Goal: Task Accomplishment & Management: Manage account settings

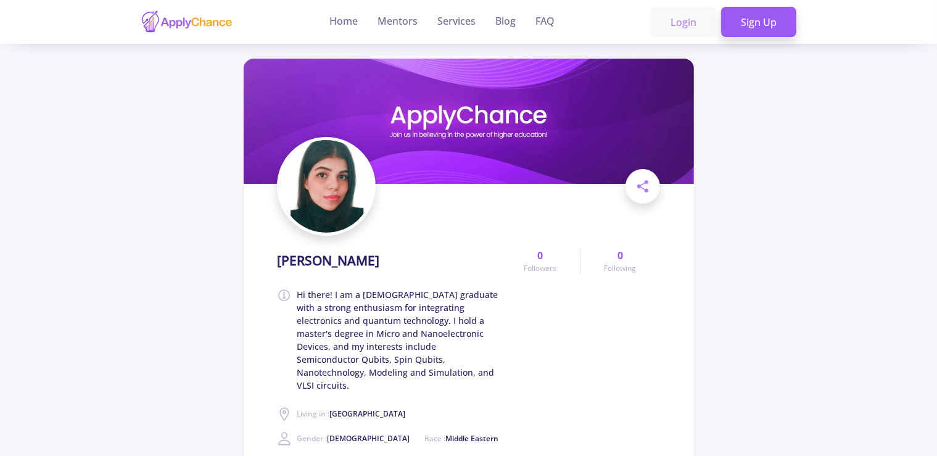
click at [687, 23] on link "Login" at bounding box center [683, 22] width 65 height 31
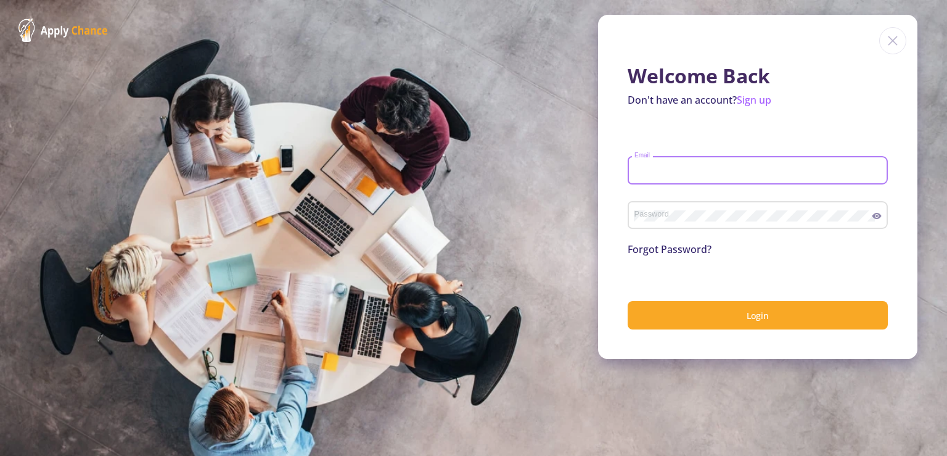
click at [650, 166] on input "Email" at bounding box center [760, 170] width 252 height 11
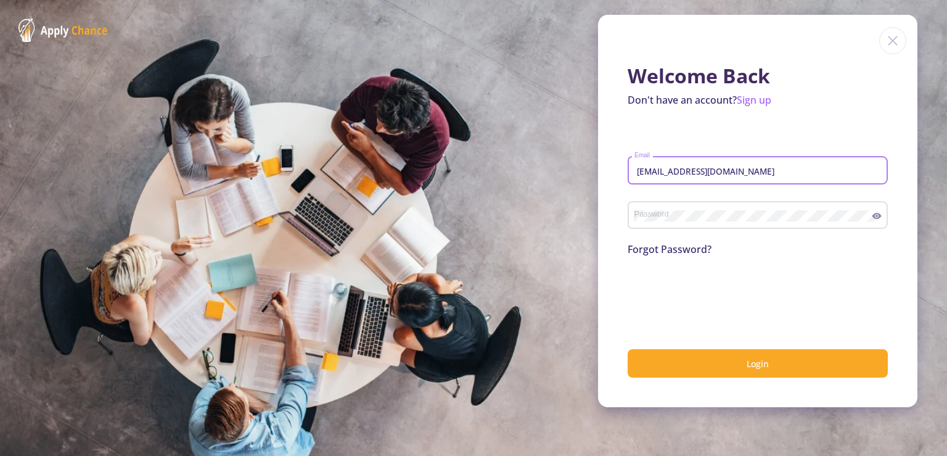
type input "mahyam0@gmail.com"
click at [711, 206] on div "Password" at bounding box center [753, 213] width 239 height 32
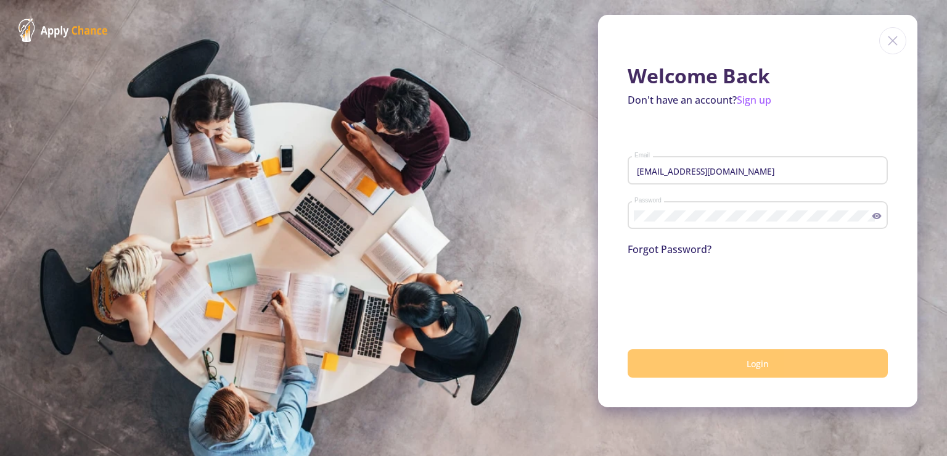
click at [756, 362] on span "Login" at bounding box center [758, 364] width 22 height 12
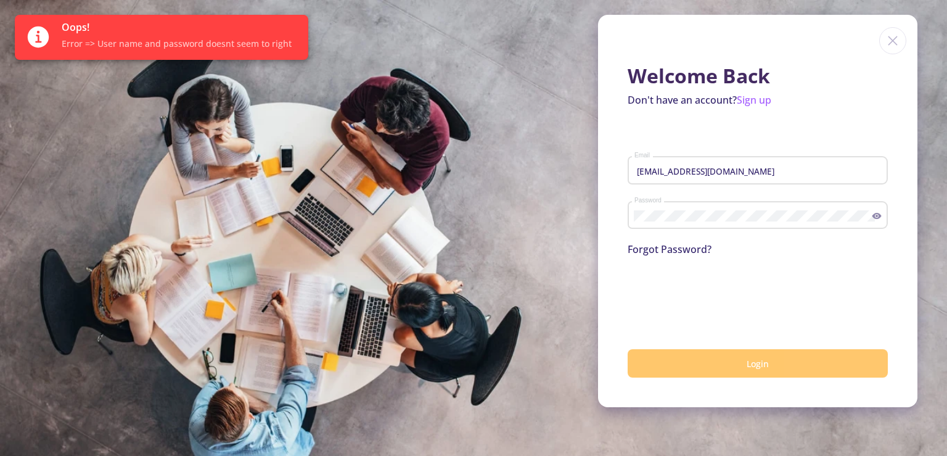
click at [171, 117] on section "Welcome Back Don't have an account? Sign up mahyam0@gmail.com Email Password Fo…" at bounding box center [473, 228] width 947 height 456
click at [117, 56] on div "Oops! Error => User name and password doesnt seem to right" at bounding box center [180, 37] width 237 height 45
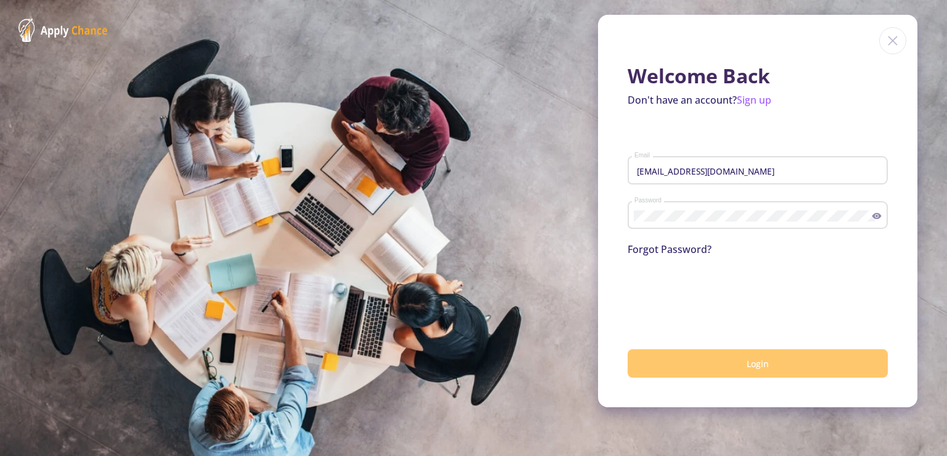
click at [723, 209] on div "Password" at bounding box center [753, 213] width 239 height 32
click at [877, 215] on icon at bounding box center [877, 216] width 9 height 6
click at [877, 215] on icon at bounding box center [879, 215] width 6 height 5
click at [764, 361] on span "Login" at bounding box center [758, 364] width 22 height 12
click at [685, 250] on link "Forgot Password?" at bounding box center [670, 249] width 84 height 14
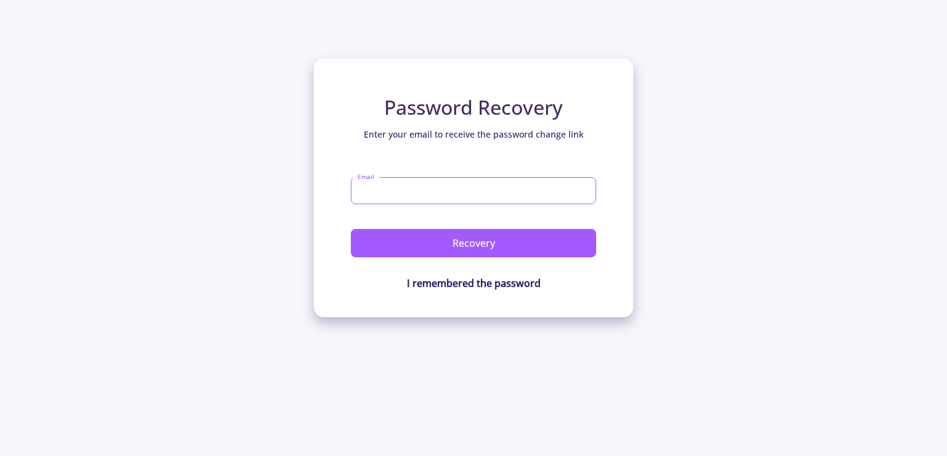
click at [421, 197] on input "Email" at bounding box center [473, 190] width 245 height 27
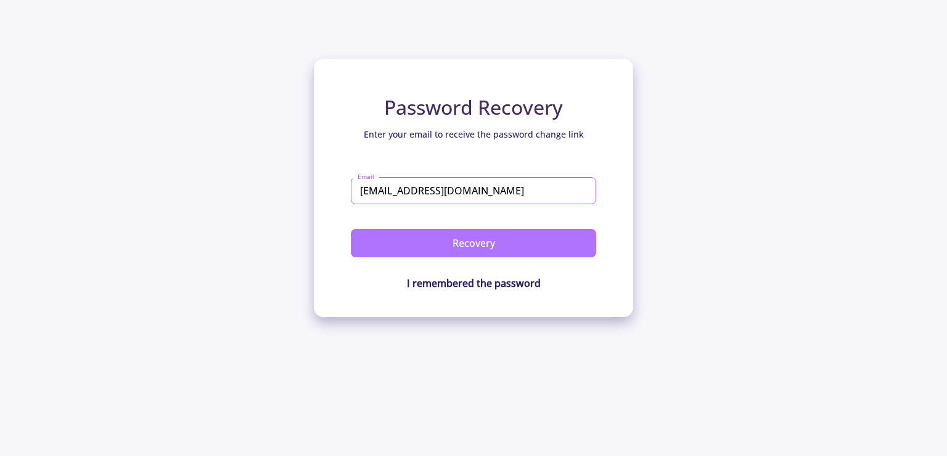
type input "mahyam0@gmail.com"
click at [460, 236] on button "Recovery" at bounding box center [473, 243] width 245 height 28
click at [492, 245] on button "Recovery" at bounding box center [473, 243] width 245 height 28
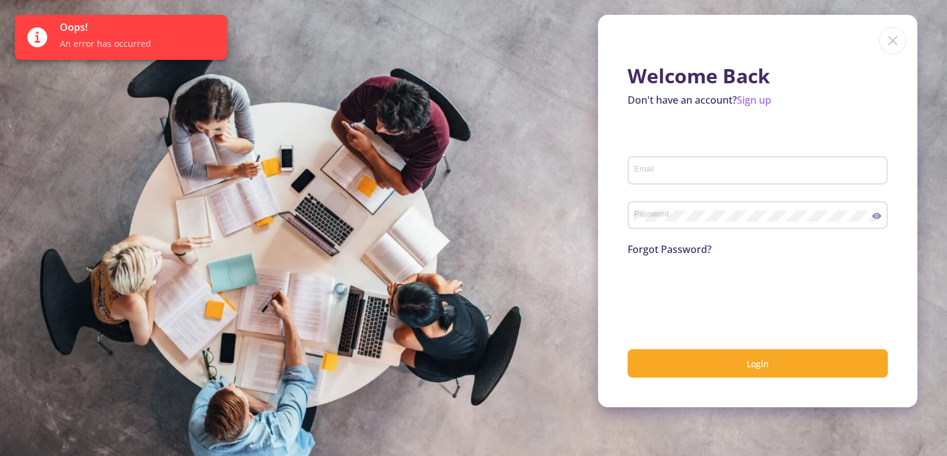
click at [707, 180] on div "Email" at bounding box center [758, 168] width 249 height 32
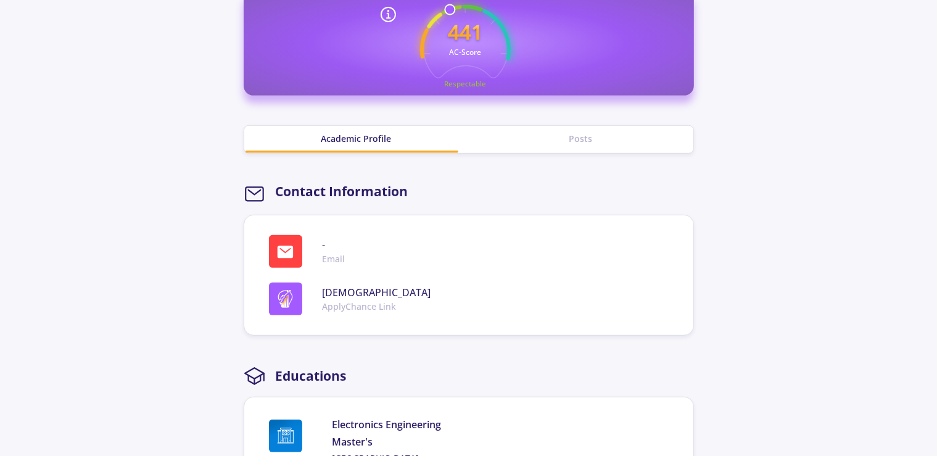
scroll to position [521, 0]
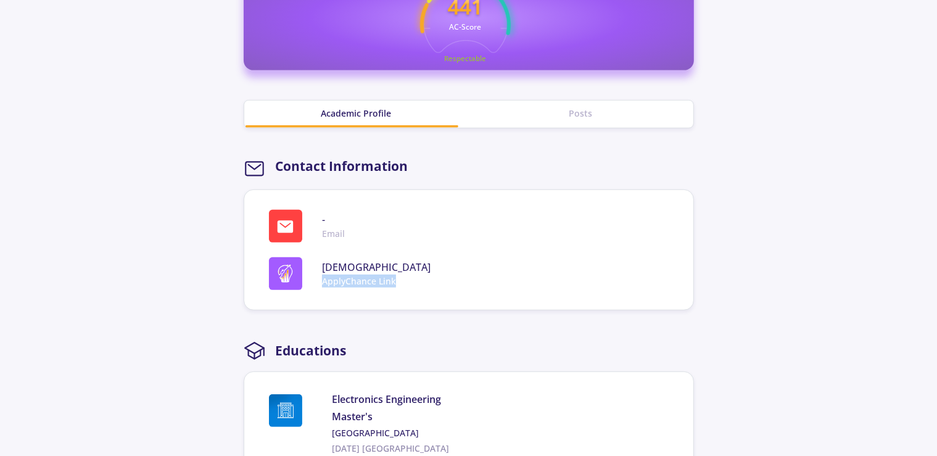
drag, startPoint x: 405, startPoint y: 263, endPoint x: 315, endPoint y: 273, distance: 91.2
click at [315, 273] on div "MAHYAMOSTAFAVI ApplyChance Link" at bounding box center [474, 273] width 410 height 33
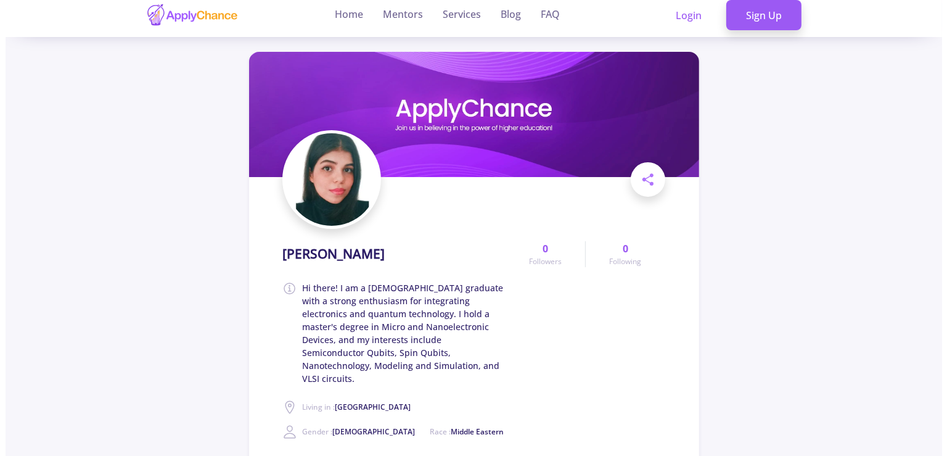
scroll to position [0, 0]
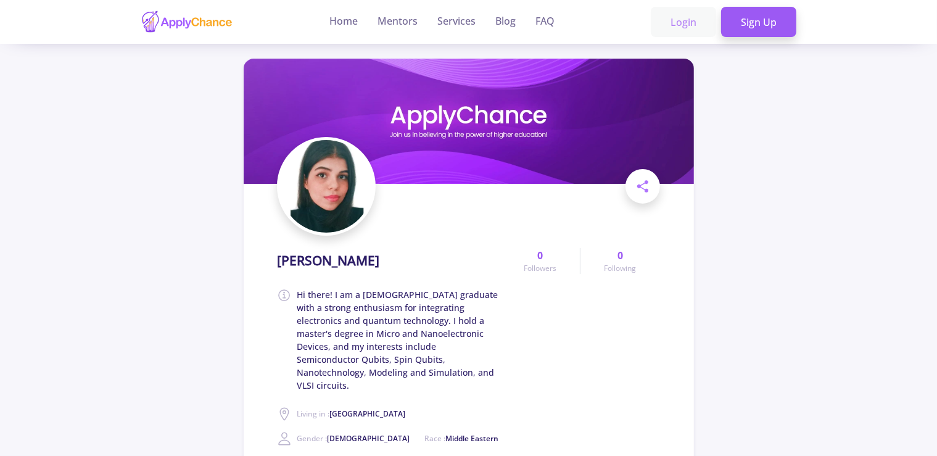
click at [669, 25] on link "Login" at bounding box center [683, 22] width 65 height 31
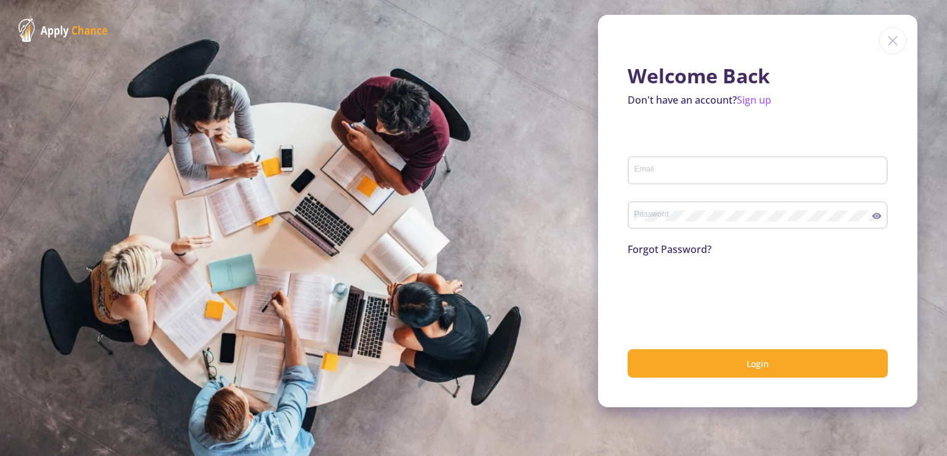
click at [697, 160] on div "Email" at bounding box center [758, 168] width 249 height 32
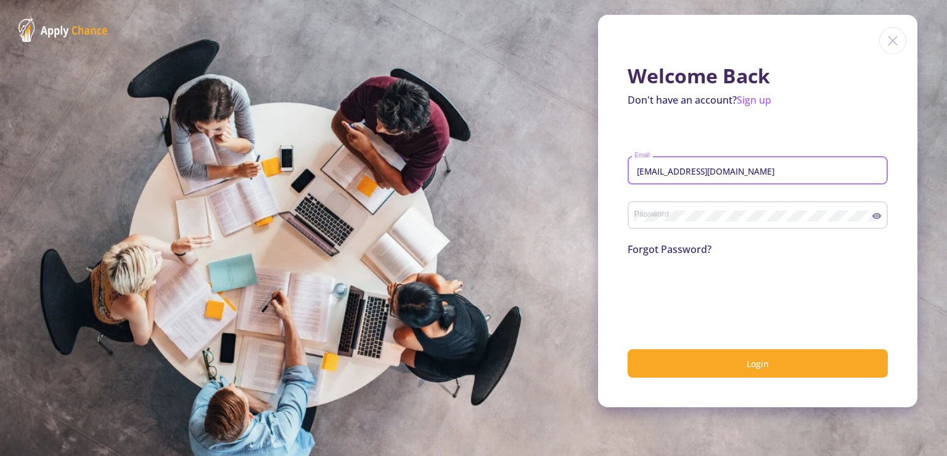
type input "mahyam0@gmail.com"
click at [679, 204] on div "Password" at bounding box center [753, 213] width 239 height 32
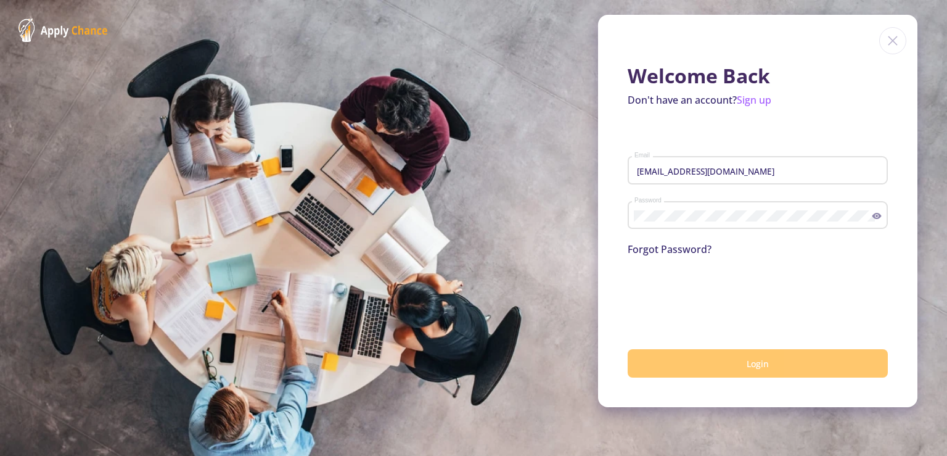
click at [750, 368] on span "Login" at bounding box center [758, 364] width 22 height 12
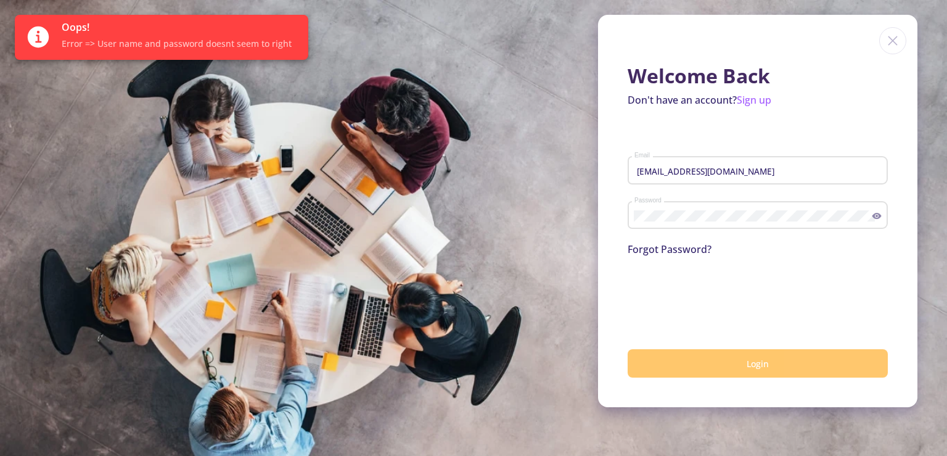
click at [155, 102] on section "Welcome Back Don't have an account? Sign up mahyam0@gmail.com Email Password Fo…" at bounding box center [473, 228] width 947 height 456
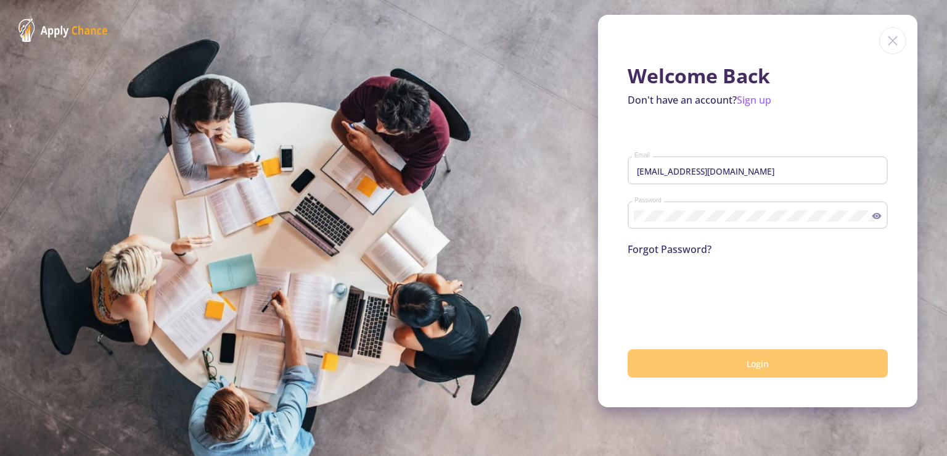
click at [667, 244] on link "Forgot Password?" at bounding box center [670, 249] width 84 height 14
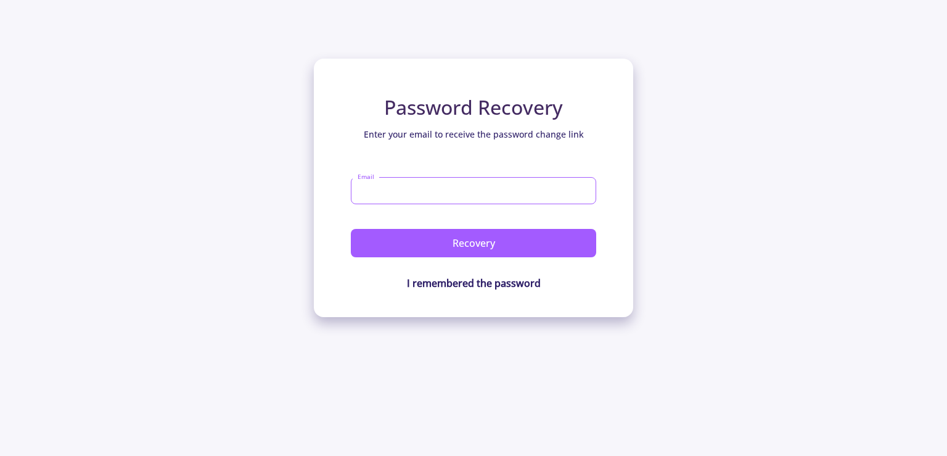
click at [382, 188] on input "Email" at bounding box center [473, 190] width 245 height 27
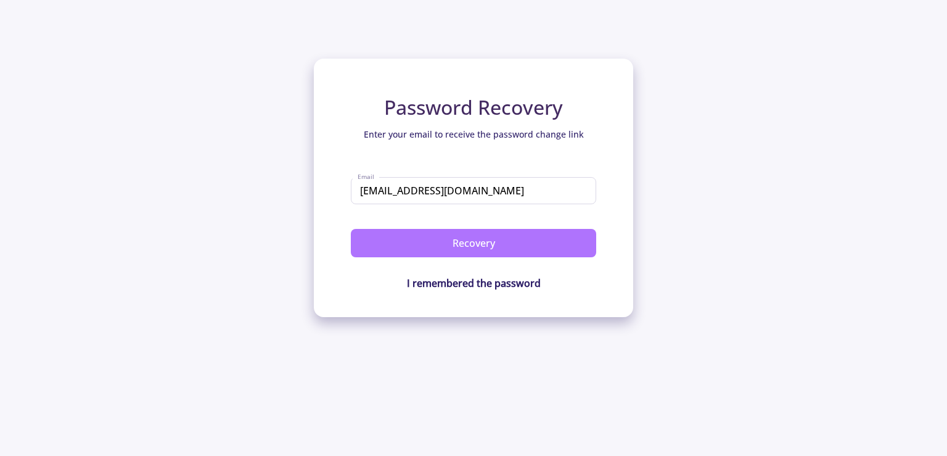
click at [477, 249] on button "Recovery" at bounding box center [473, 243] width 245 height 28
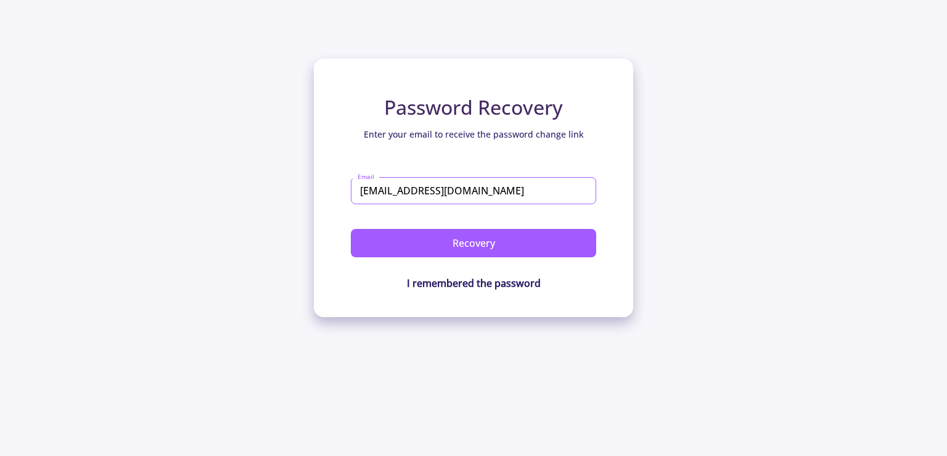
click at [439, 198] on input "mahyam0@gmai.com" at bounding box center [473, 190] width 245 height 27
paste input "st3@gmail"
type input "[EMAIL_ADDRESS][DOMAIN_NAME]"
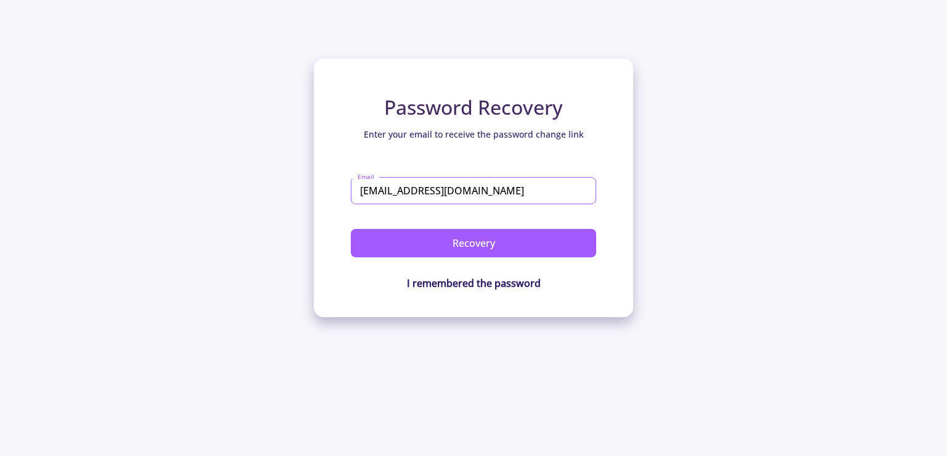
click at [351, 229] on button "Recovery" at bounding box center [473, 243] width 245 height 28
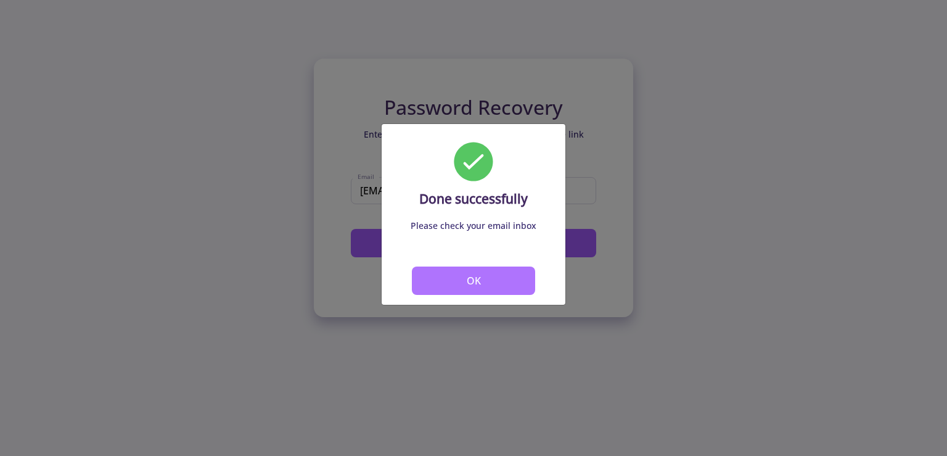
click at [457, 278] on button "OK" at bounding box center [473, 280] width 123 height 28
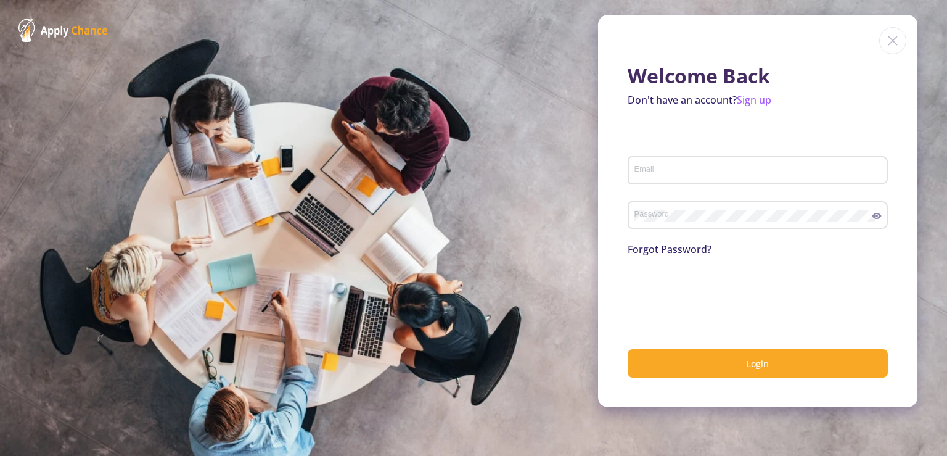
click at [664, 165] on div "Email" at bounding box center [758, 168] width 249 height 32
paste input "[EMAIL_ADDRESS][DOMAIN_NAME]"
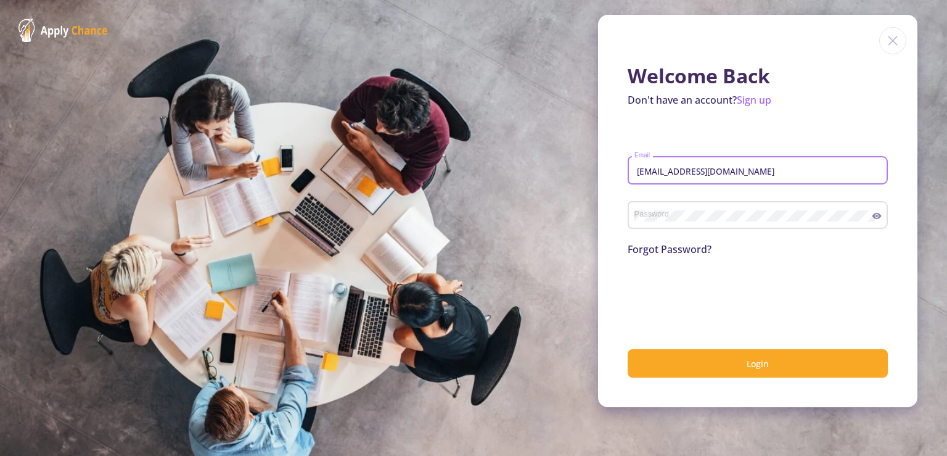
type input "[EMAIL_ADDRESS][DOMAIN_NAME]"
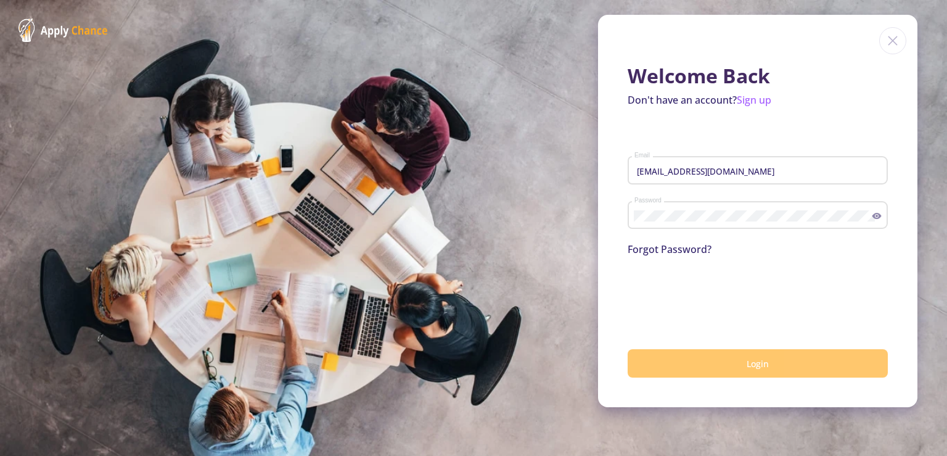
click at [786, 361] on button "Login" at bounding box center [758, 363] width 260 height 29
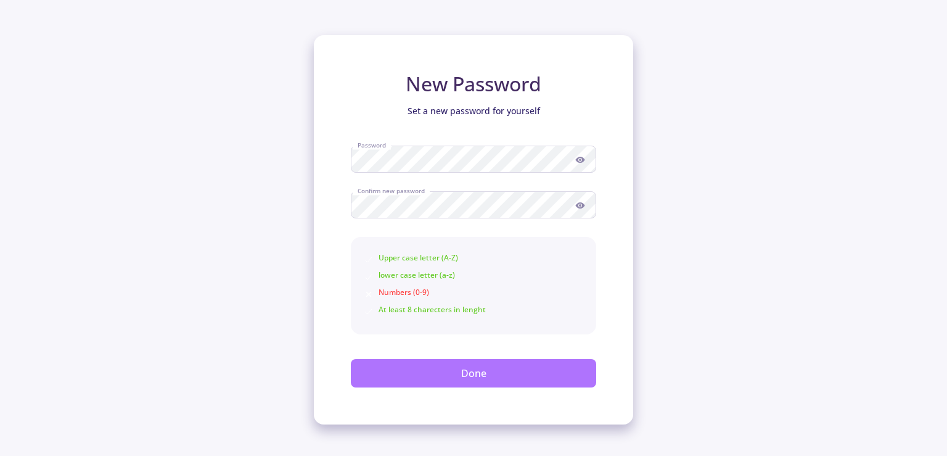
click at [489, 381] on button "Done" at bounding box center [473, 373] width 245 height 28
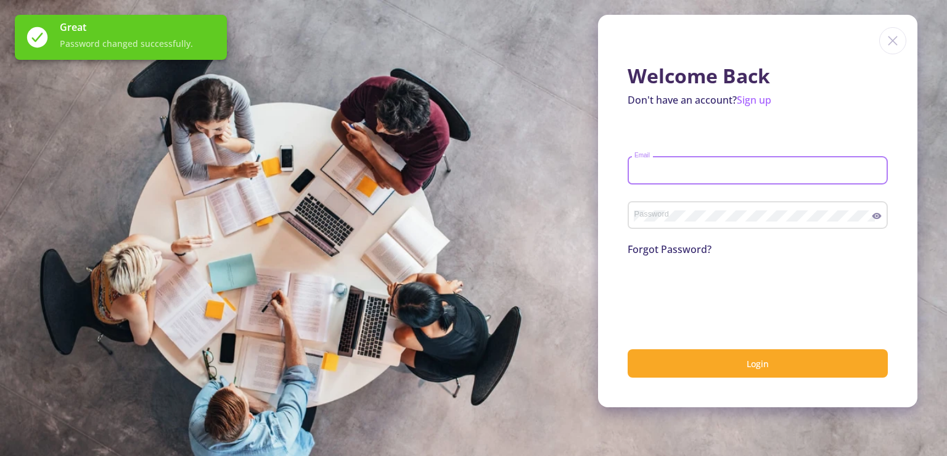
click at [707, 169] on input "Email" at bounding box center [760, 170] width 252 height 11
paste input "[EMAIL_ADDRESS][DOMAIN_NAME]"
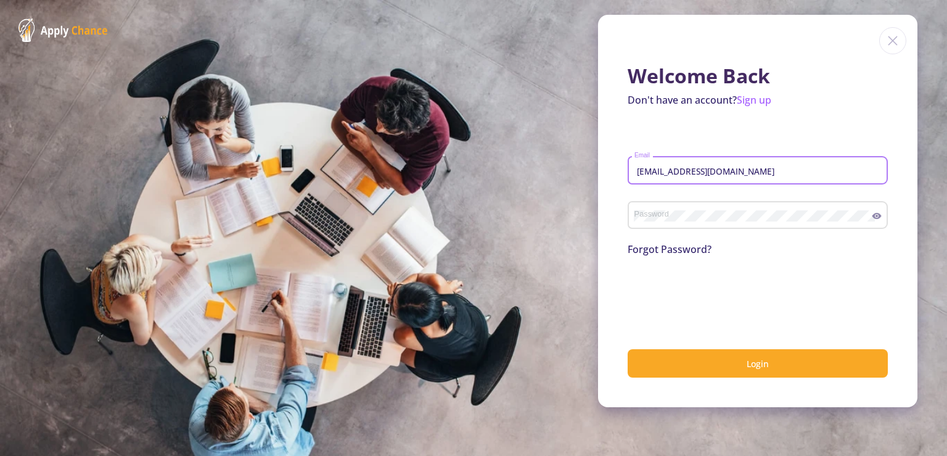
type input "[EMAIL_ADDRESS][DOMAIN_NAME]"
click at [691, 208] on div "Password" at bounding box center [753, 213] width 239 height 32
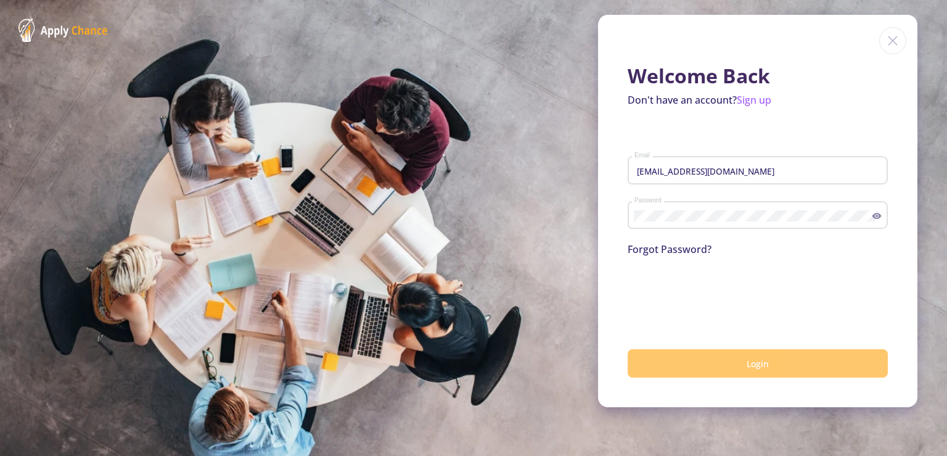
click at [746, 363] on button "Login" at bounding box center [758, 363] width 260 height 29
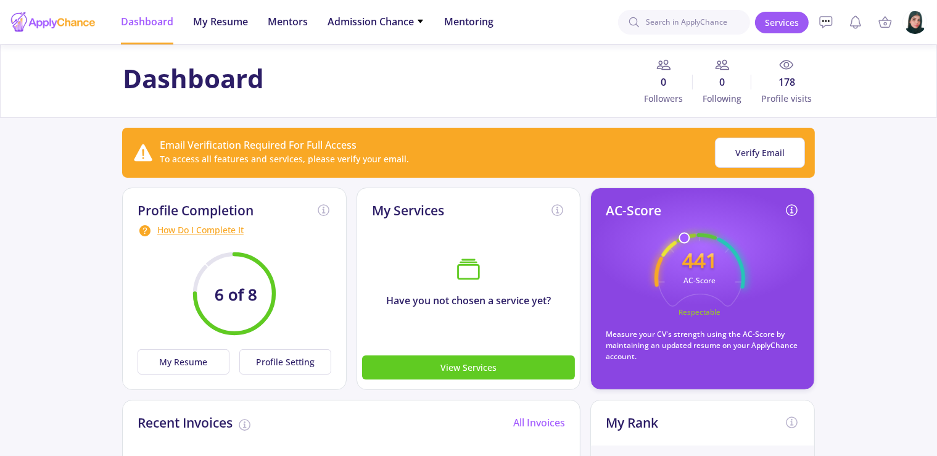
click at [914, 29] on img at bounding box center [915, 22] width 24 height 24
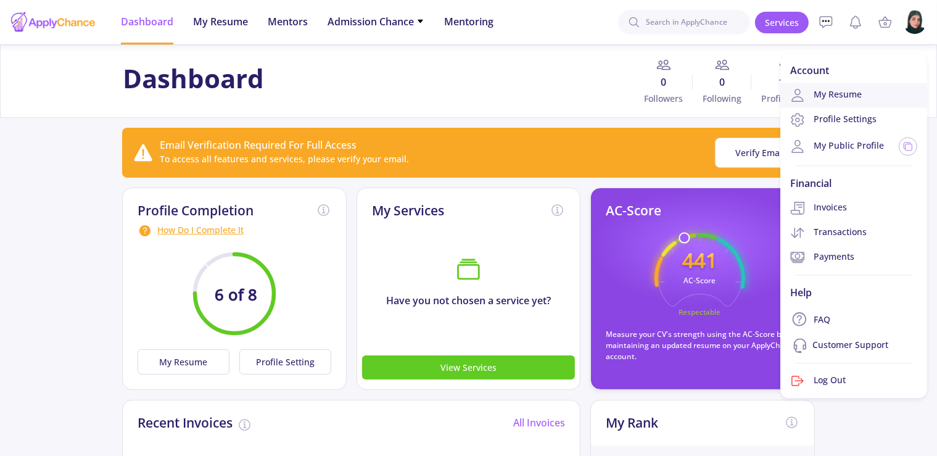
click at [860, 93] on link "My Resume" at bounding box center [853, 95] width 147 height 25
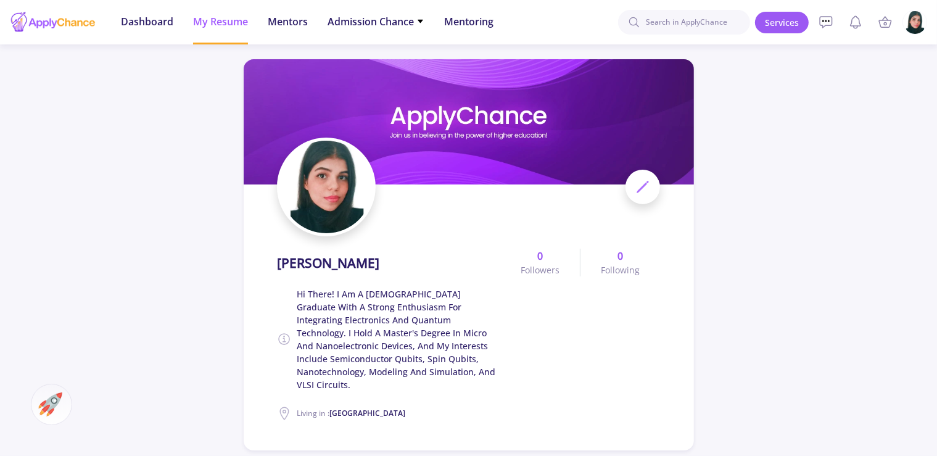
click at [909, 32] on img at bounding box center [915, 22] width 24 height 24
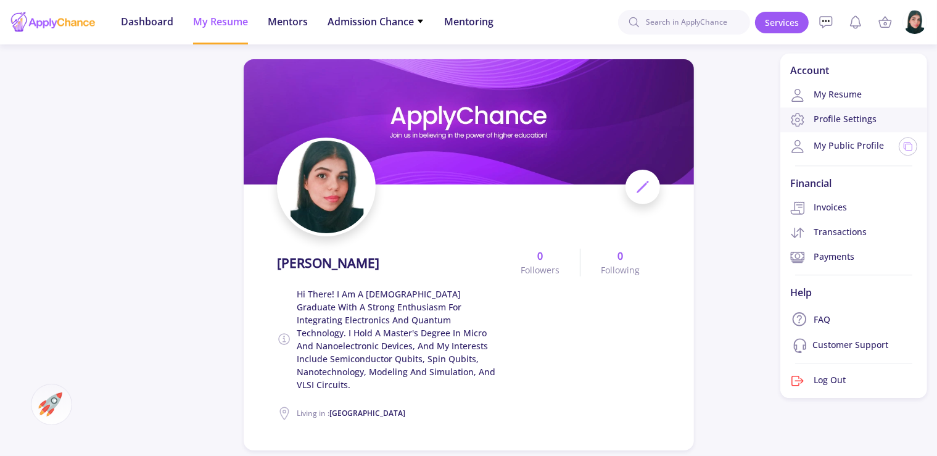
click at [860, 129] on link "Profile Settings" at bounding box center [853, 119] width 147 height 25
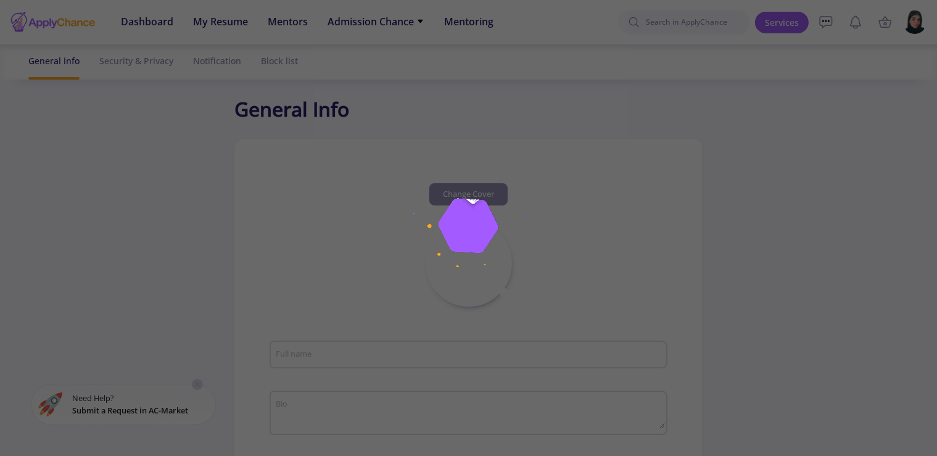
type input "[PERSON_NAME]"
type textarea "Hi there! I am a [DEMOGRAPHIC_DATA] graduate with a strong enthusiasm for integ…"
type input "[GEOGRAPHIC_DATA]"
type input "(UTC-03:00) [GEOGRAPHIC_DATA]"
type input "[DEMOGRAPHIC_DATA]"
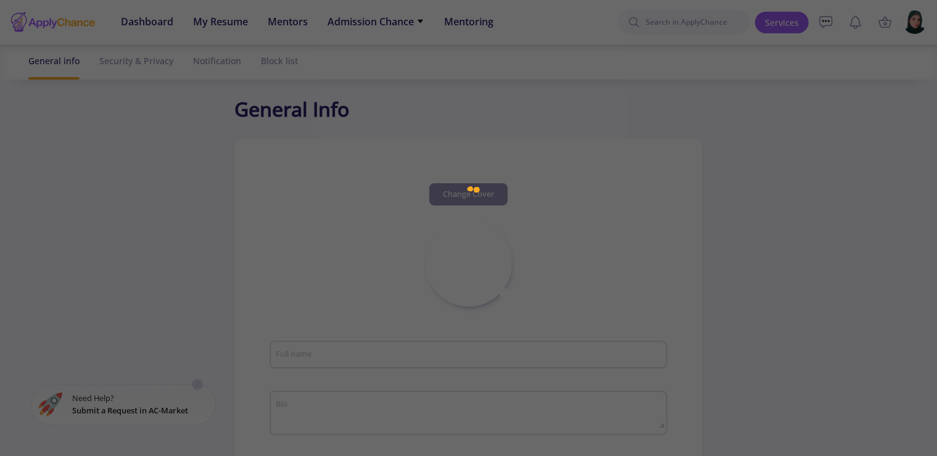
type input "[EMAIL_ADDRESS][DOMAIN_NAME]"
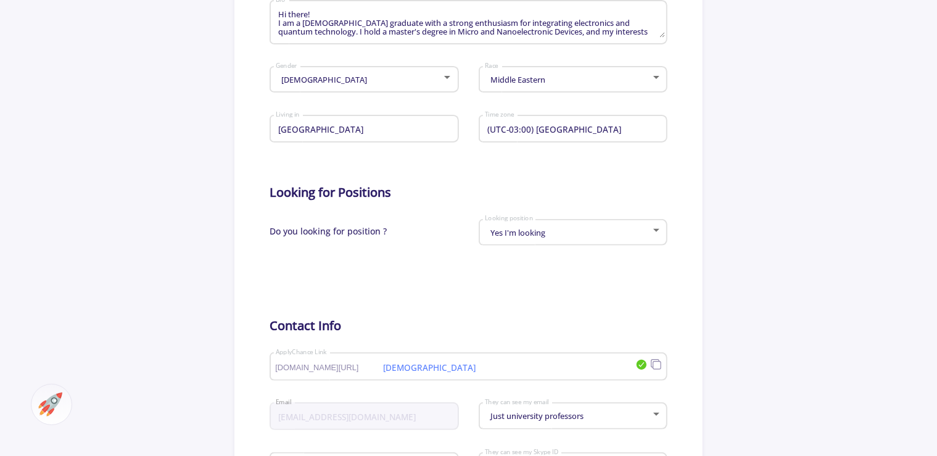
scroll to position [326, 0]
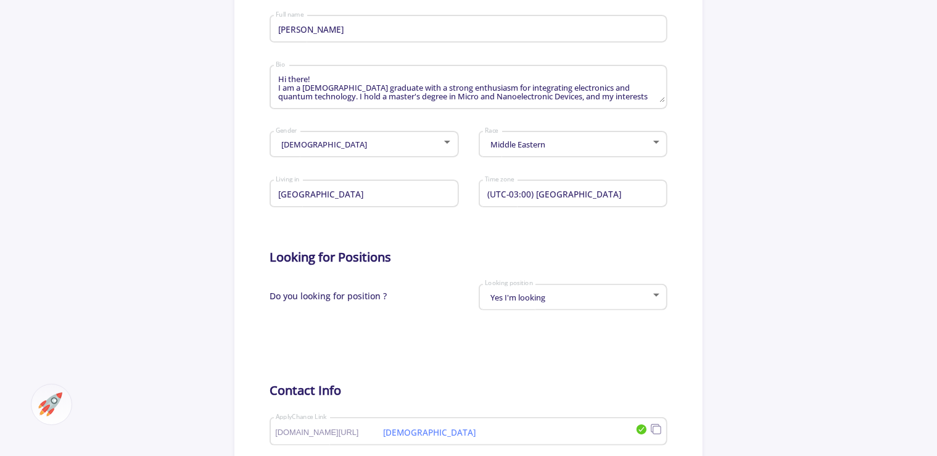
click at [474, 101] on textarea "Hi there! I am a [DEMOGRAPHIC_DATA] graduate with a strong enthusiasm for integ…" at bounding box center [469, 87] width 389 height 29
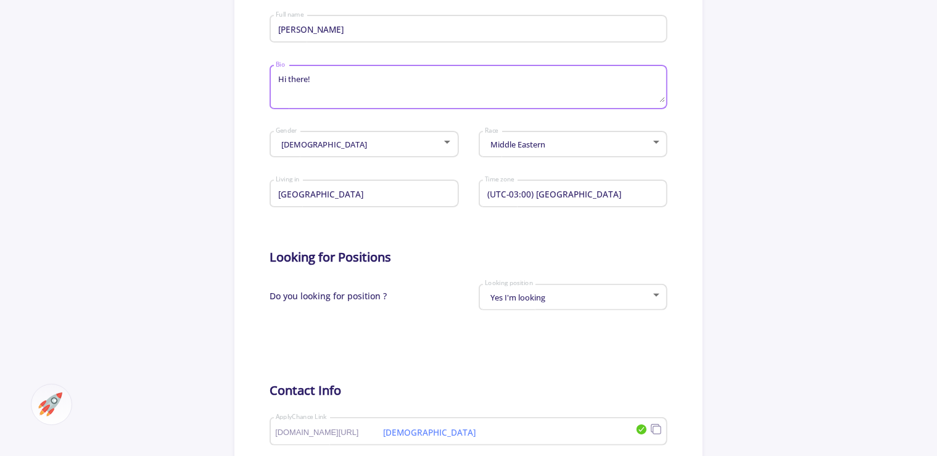
type textarea "Hi there!"
drag, startPoint x: 331, startPoint y: 71, endPoint x: 279, endPoint y: 78, distance: 51.6
click at [280, 78] on div "Hi there! Bio" at bounding box center [468, 84] width 386 height 49
click at [278, 80] on textarea "Hi there!" at bounding box center [469, 87] width 389 height 29
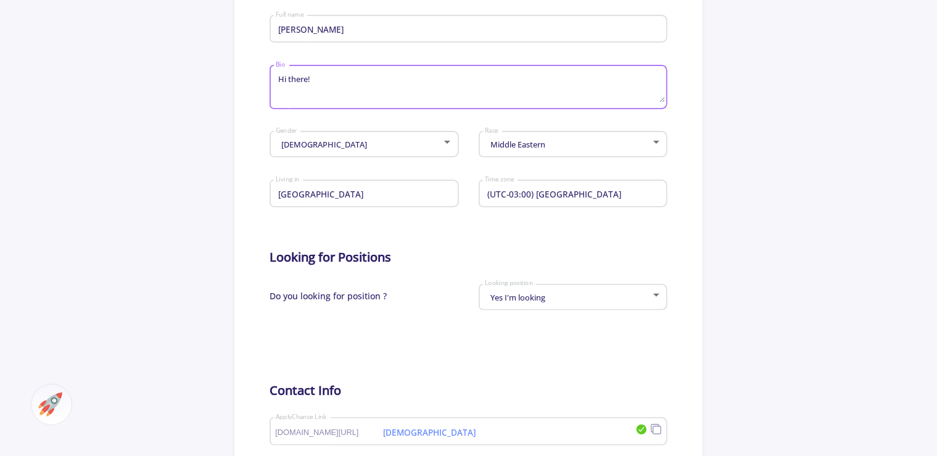
click at [278, 80] on textarea "Hi there!" at bounding box center [469, 87] width 389 height 29
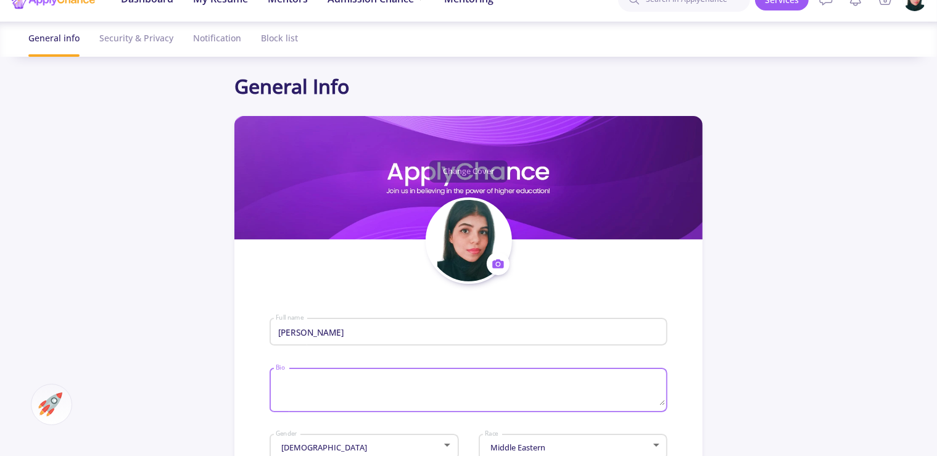
scroll to position [0, 0]
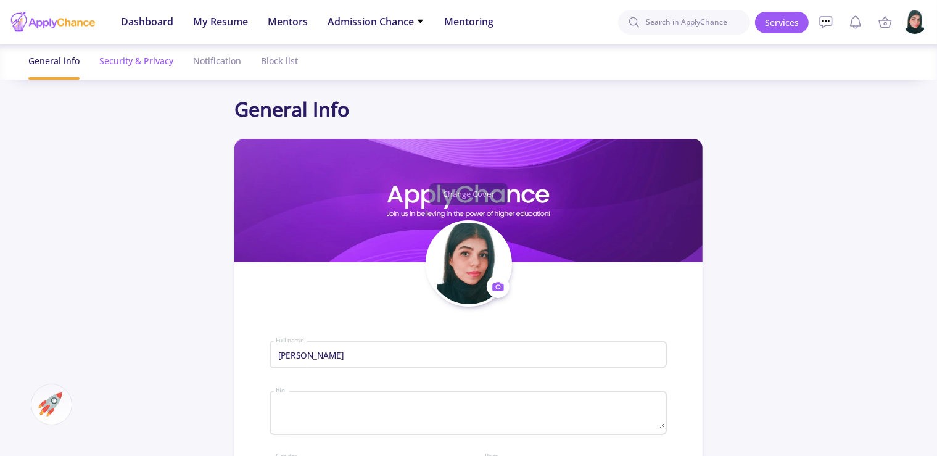
click at [141, 51] on div "Security & Privacy" at bounding box center [136, 60] width 74 height 33
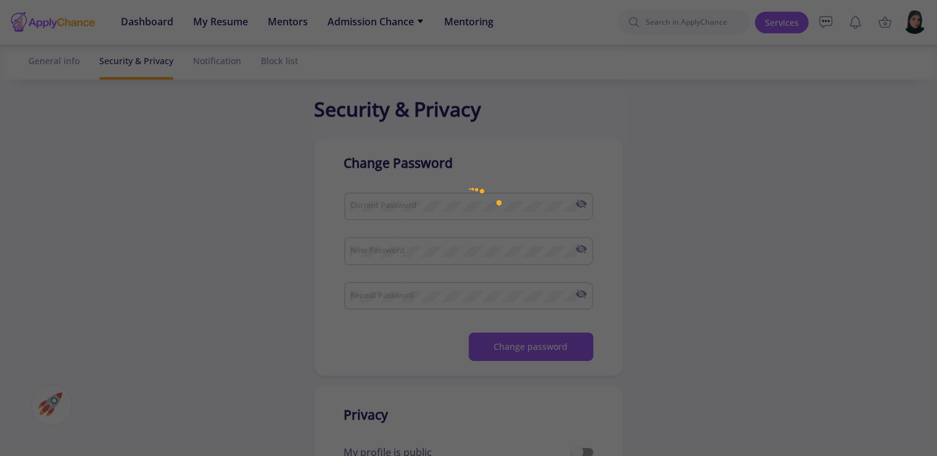
checkbox input "true"
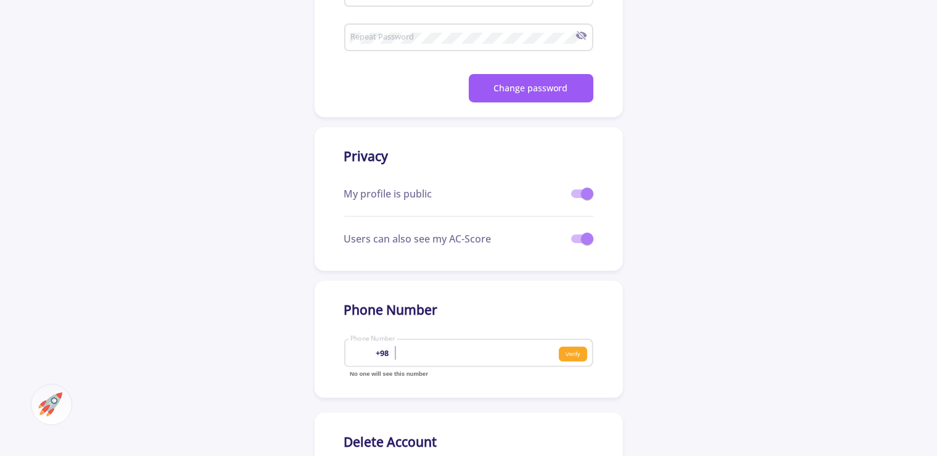
scroll to position [260, 0]
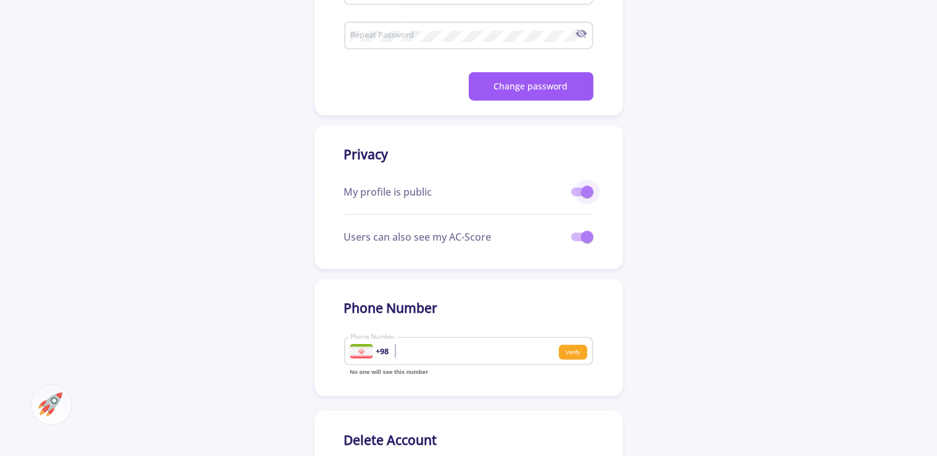
click at [574, 192] on span at bounding box center [582, 192] width 22 height 9
click at [577, 196] on input "checkbox" at bounding box center [577, 196] width 1 height 1
checkbox input "false"
click at [575, 238] on span at bounding box center [582, 237] width 22 height 9
click at [577, 241] on input "checkbox" at bounding box center [577, 241] width 1 height 1
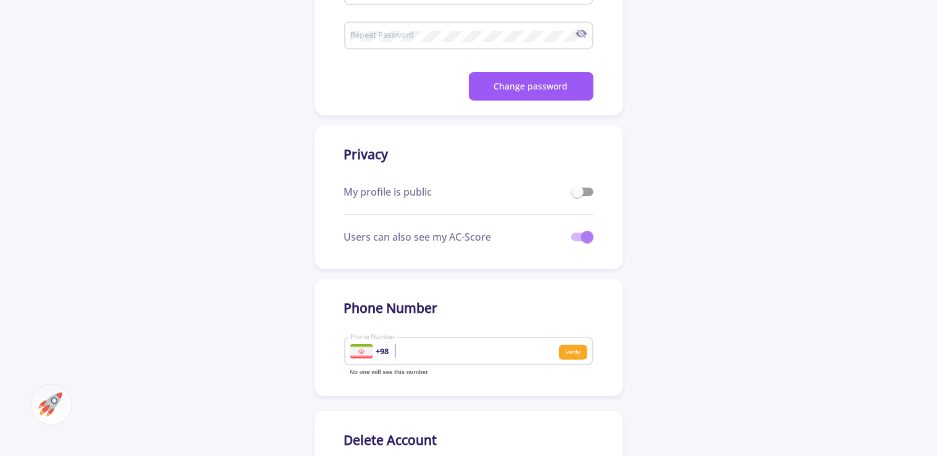
checkbox input "false"
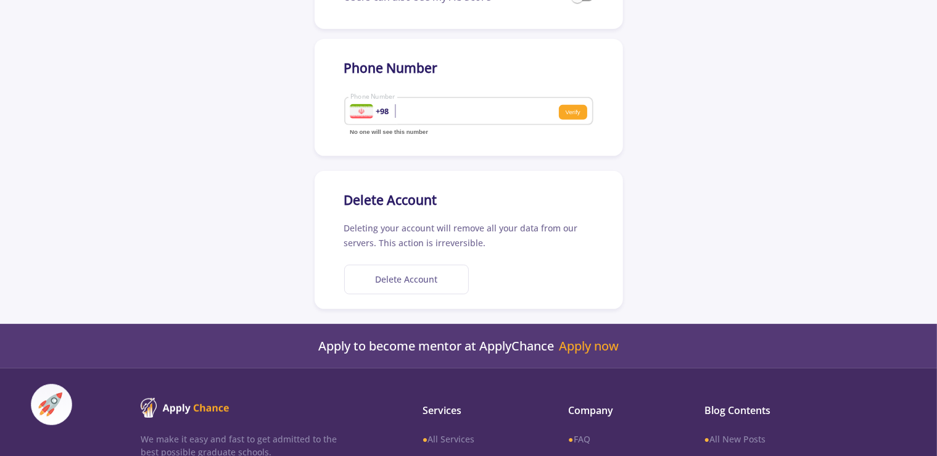
scroll to position [521, 0]
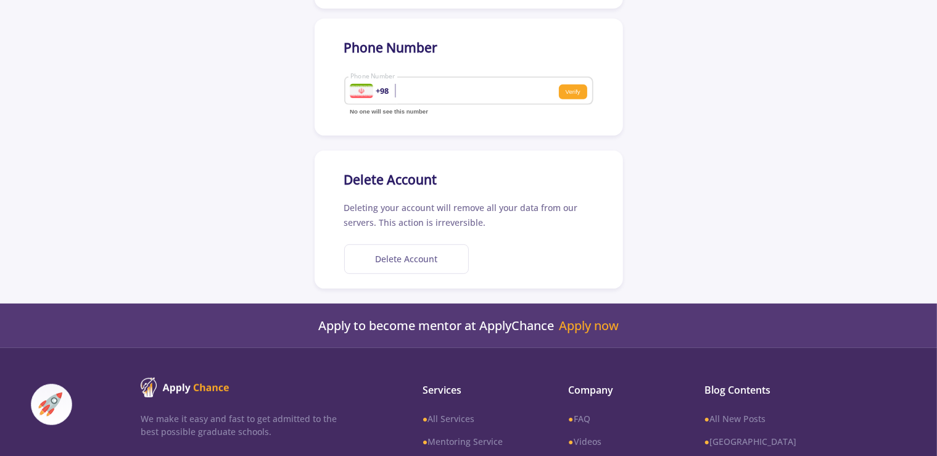
click at [397, 262] on button "Delete Account" at bounding box center [406, 259] width 125 height 30
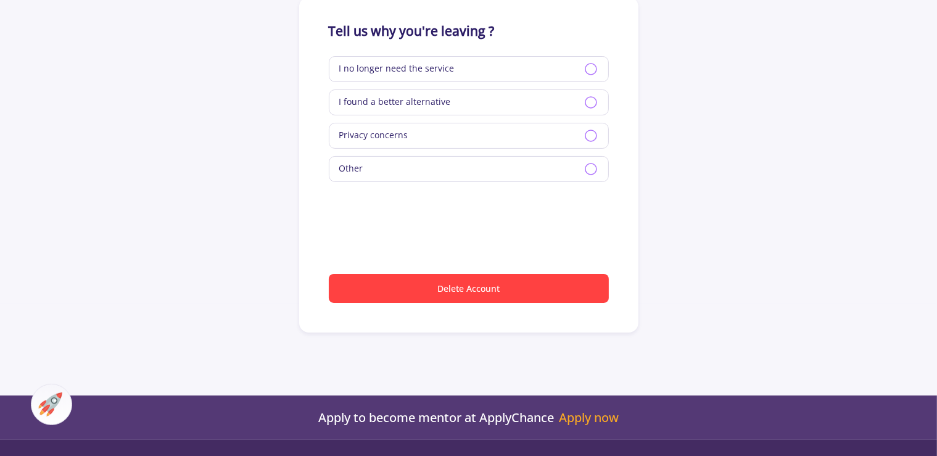
scroll to position [149, 0]
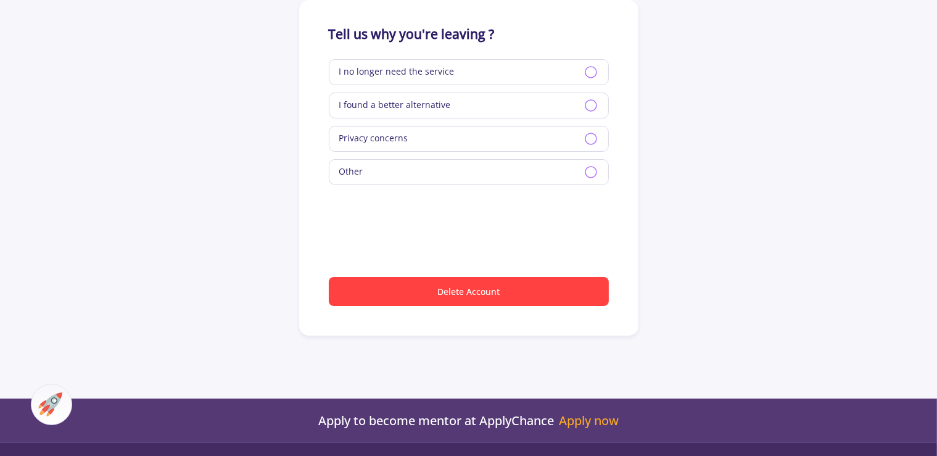
click at [593, 70] on icon at bounding box center [591, 72] width 15 height 15
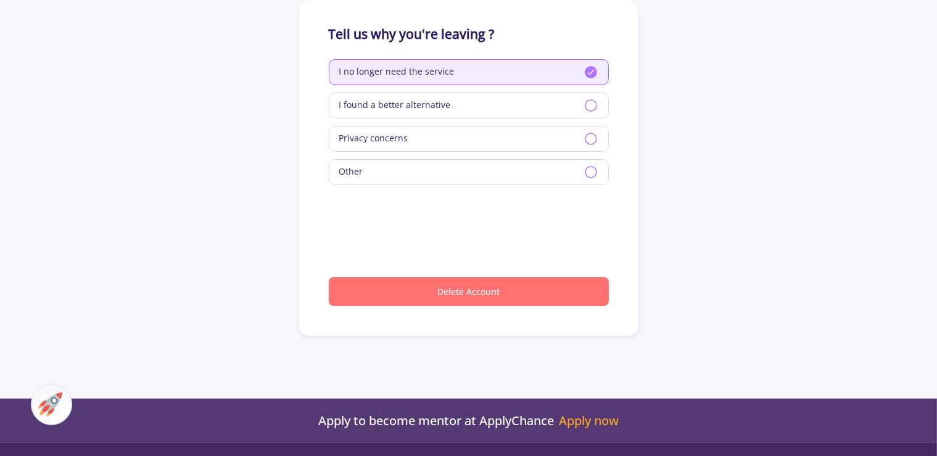
click at [435, 293] on button "Delete Account" at bounding box center [469, 291] width 280 height 29
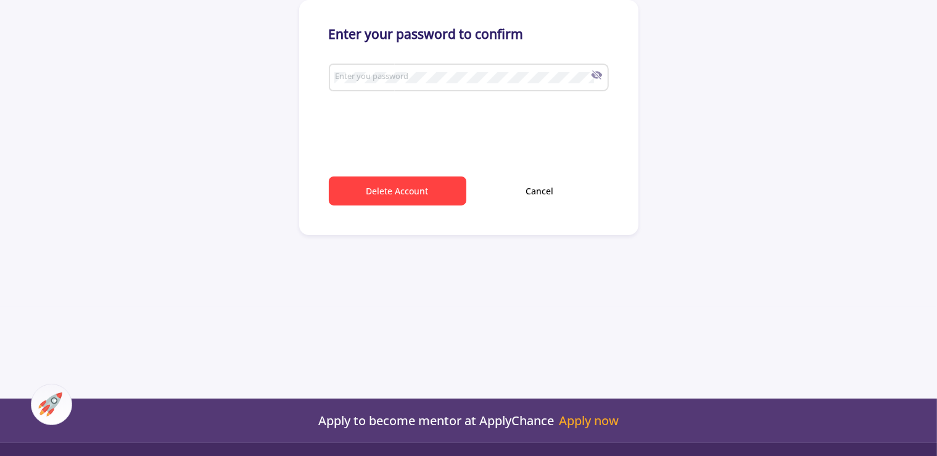
click at [369, 98] on div "Enter you password" at bounding box center [469, 81] width 280 height 41
click at [371, 96] on div "Enter you password" at bounding box center [469, 81] width 280 height 41
click at [403, 191] on button "Delete Account" at bounding box center [398, 190] width 138 height 29
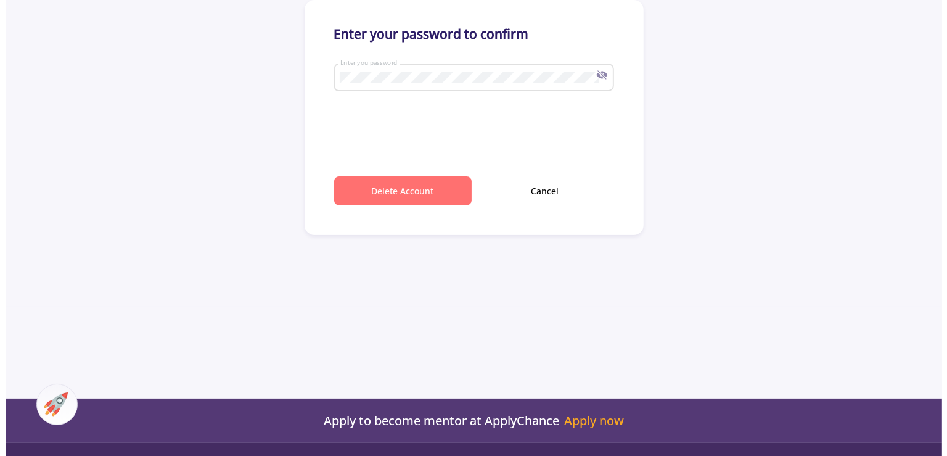
scroll to position [0, 0]
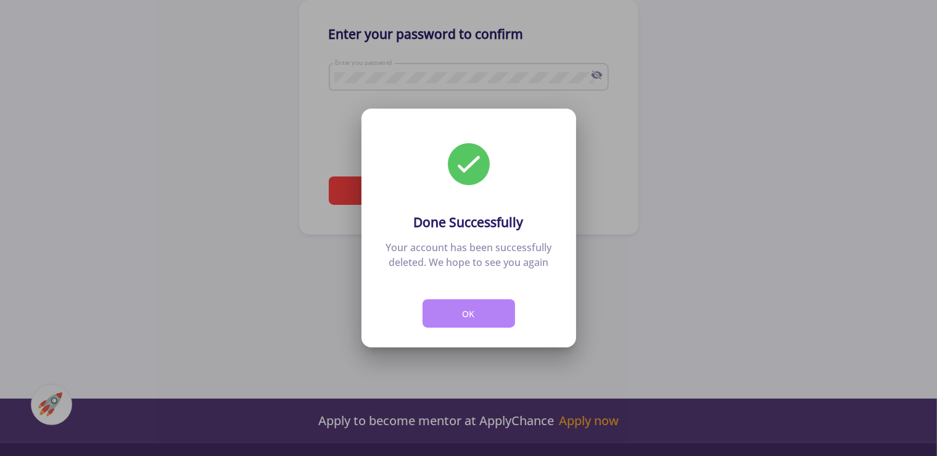
click at [482, 315] on button "OK" at bounding box center [469, 313] width 93 height 29
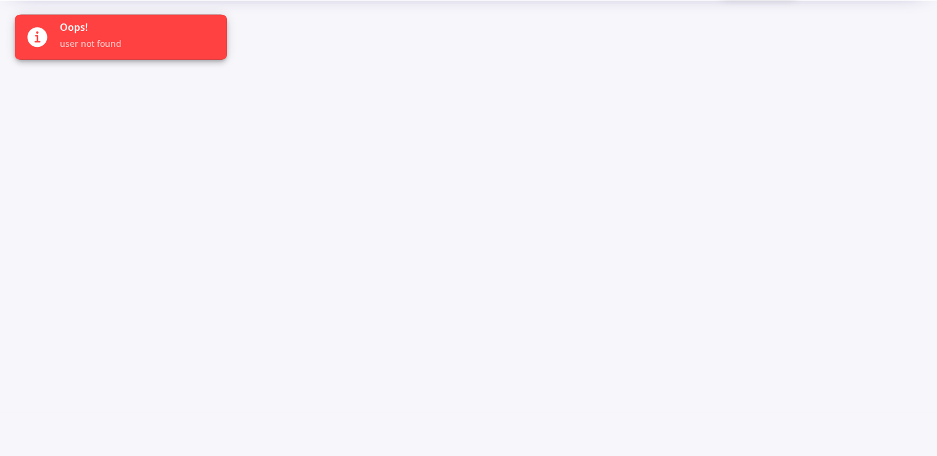
scroll to position [65, 0]
